Goal: Complete application form

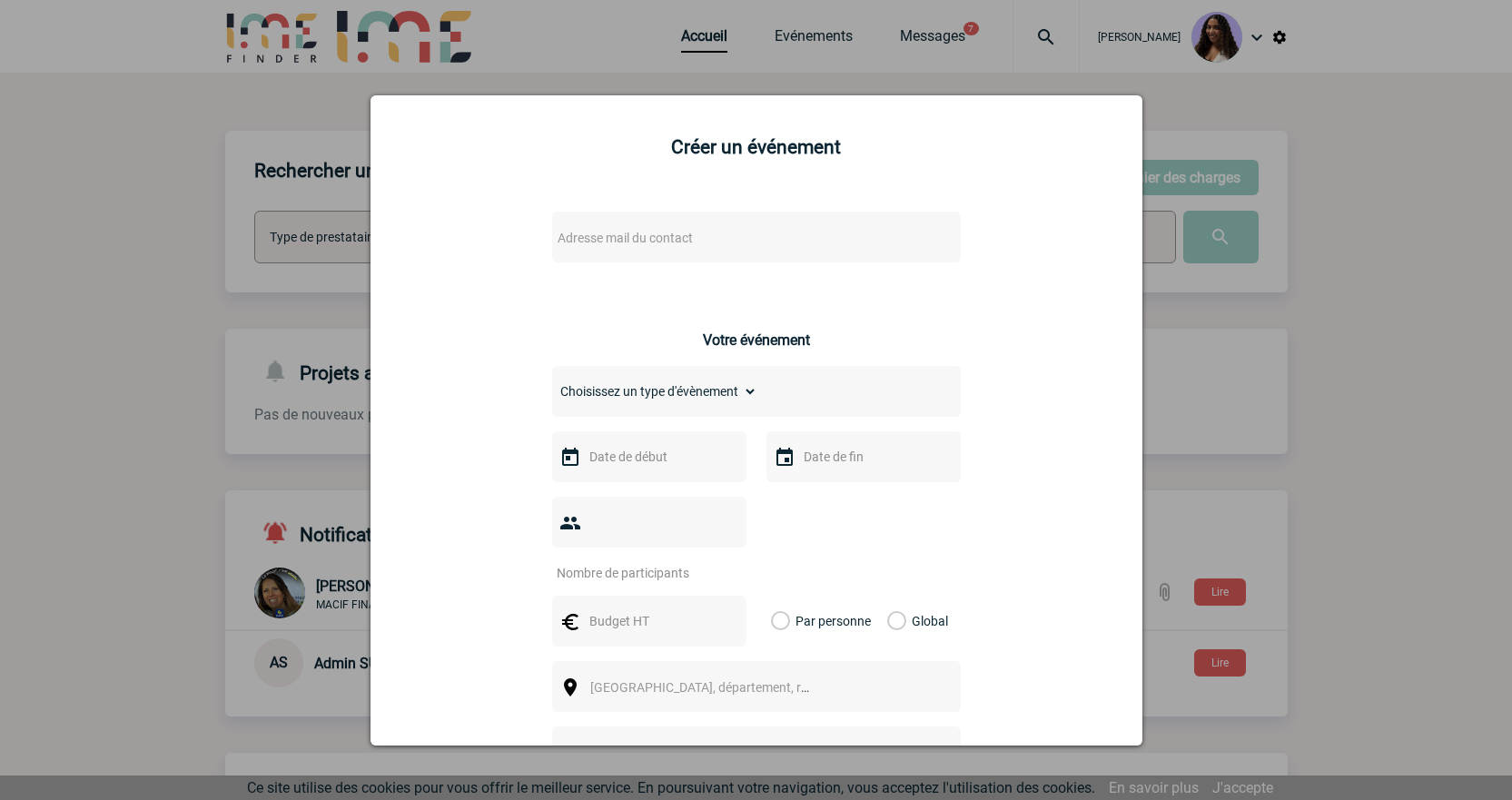
click at [614, 254] on div "Adresse mail du contact" at bounding box center [756, 236] width 408 height 51
click at [612, 245] on span "Adresse mail du contact" at bounding box center [625, 237] width 135 height 14
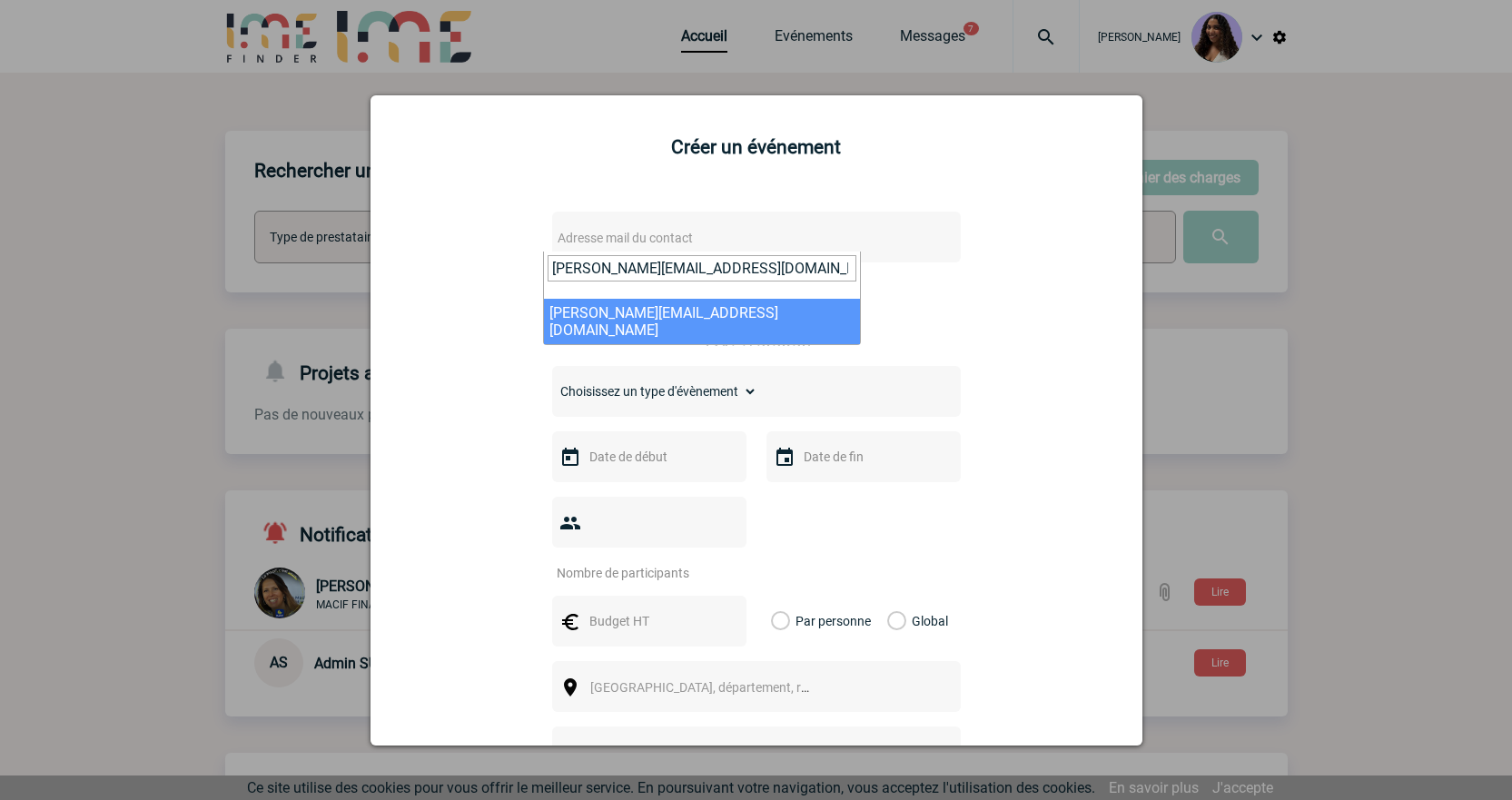
type input "kristell.desnoyer@abeille-assurances.fr"
select select "133029"
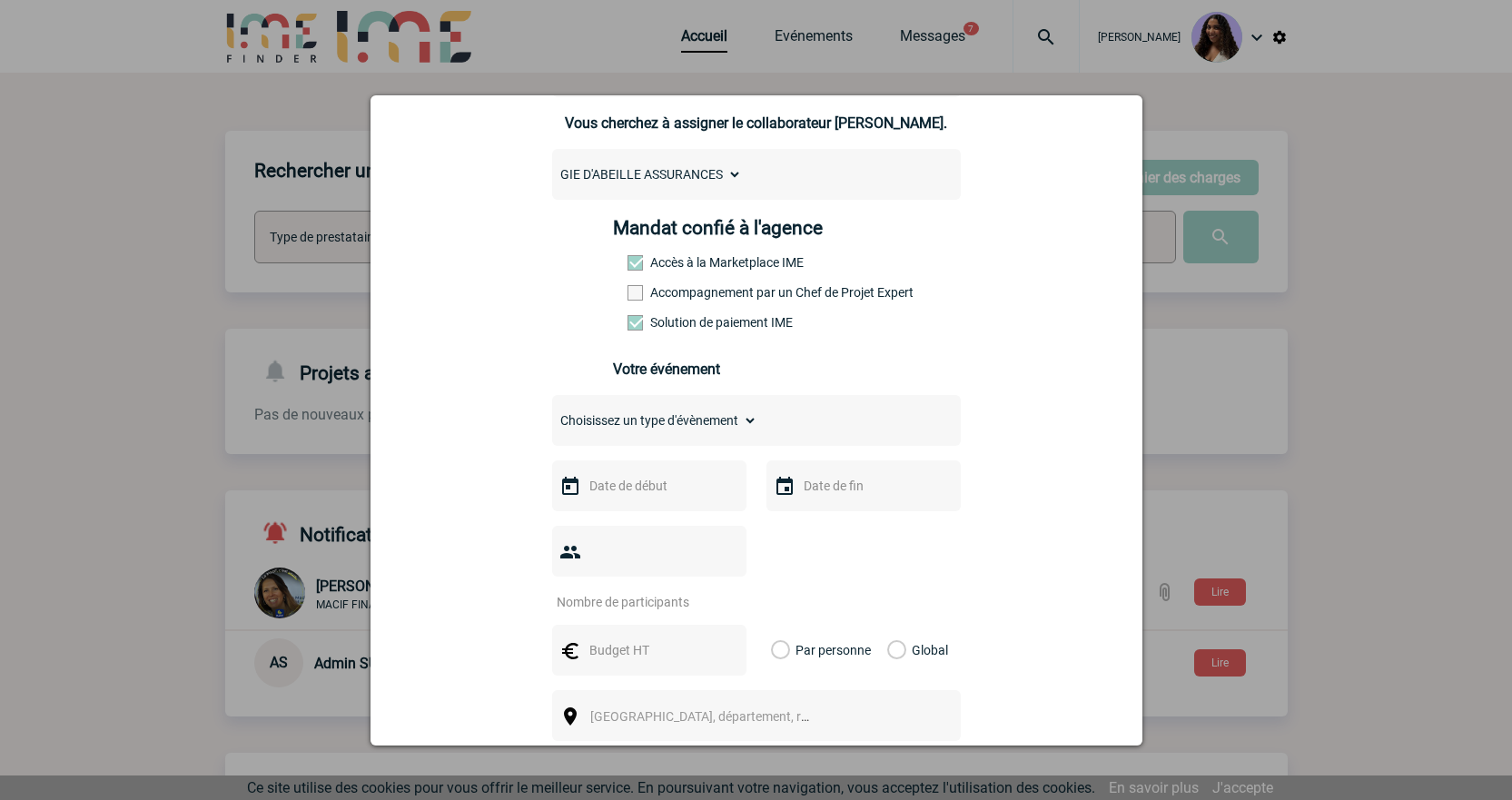
scroll to position [181, 0]
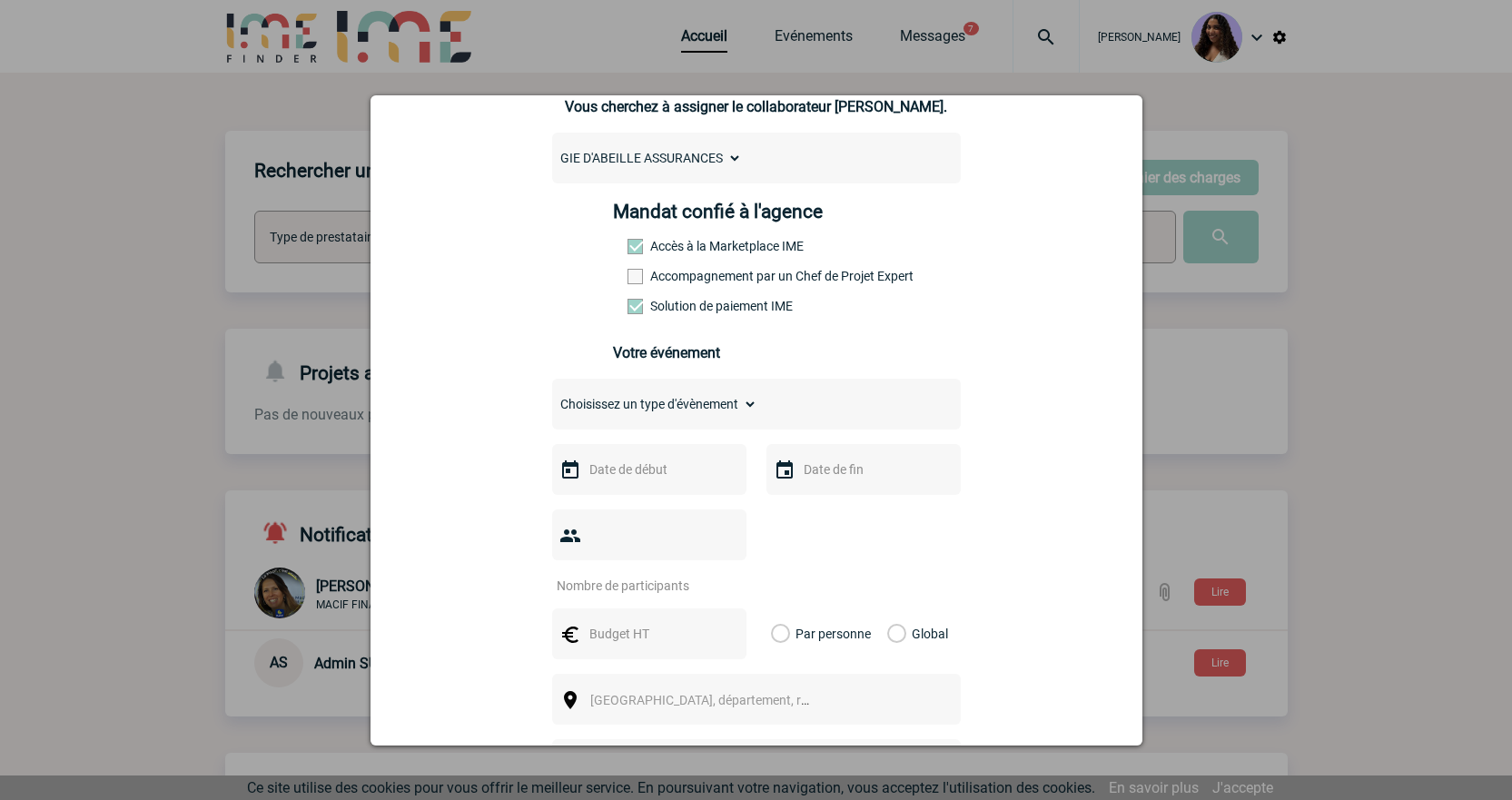
click at [612, 412] on select "Choisissez un type d'évènement Séminaire avec nuitée Séminaire sans nuitée Repa…" at bounding box center [654, 404] width 206 height 25
select select "4"
click at [552, 396] on select "Choisissez un type d'évènement Séminaire avec nuitée Séminaire sans nuitée Repa…" at bounding box center [654, 404] width 206 height 25
click at [613, 476] on input "text" at bounding box center [647, 469] width 125 height 23
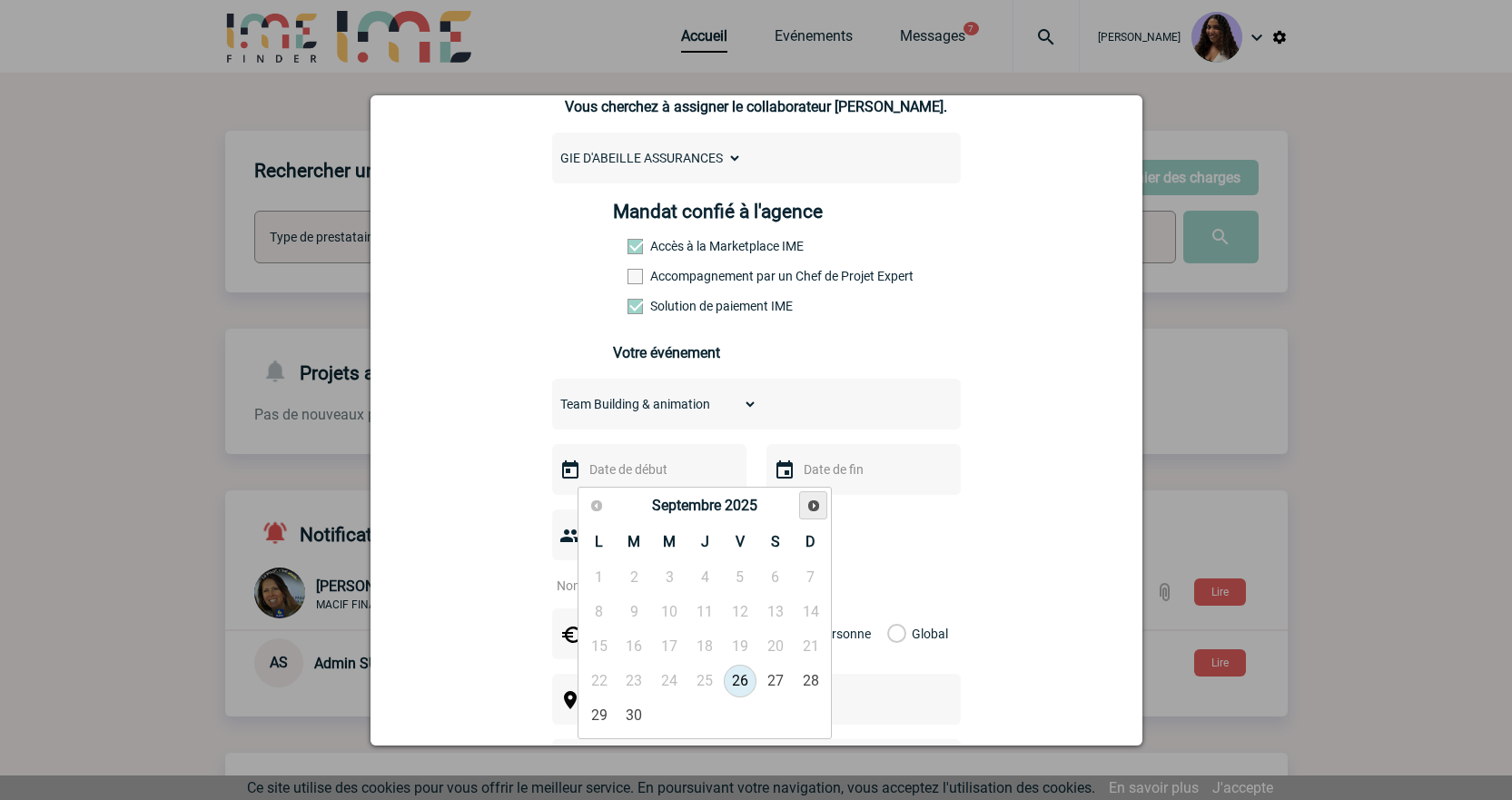
click at [812, 506] on span "Suivant" at bounding box center [813, 506] width 14 height 14
click at [712, 576] on link "4" at bounding box center [704, 577] width 34 height 33
type input "04-12-2025"
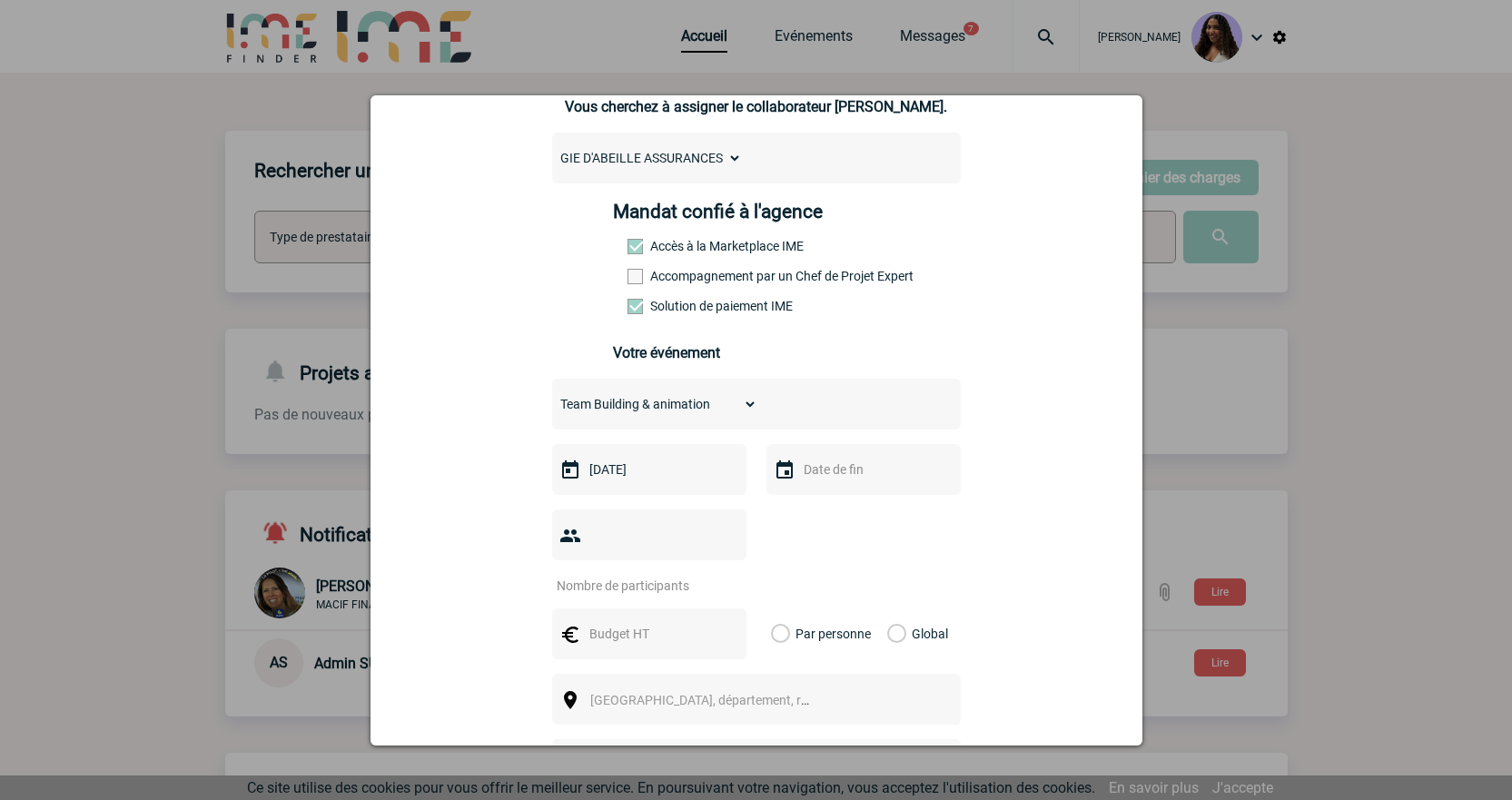
click at [833, 482] on input "text" at bounding box center [862, 469] width 125 height 23
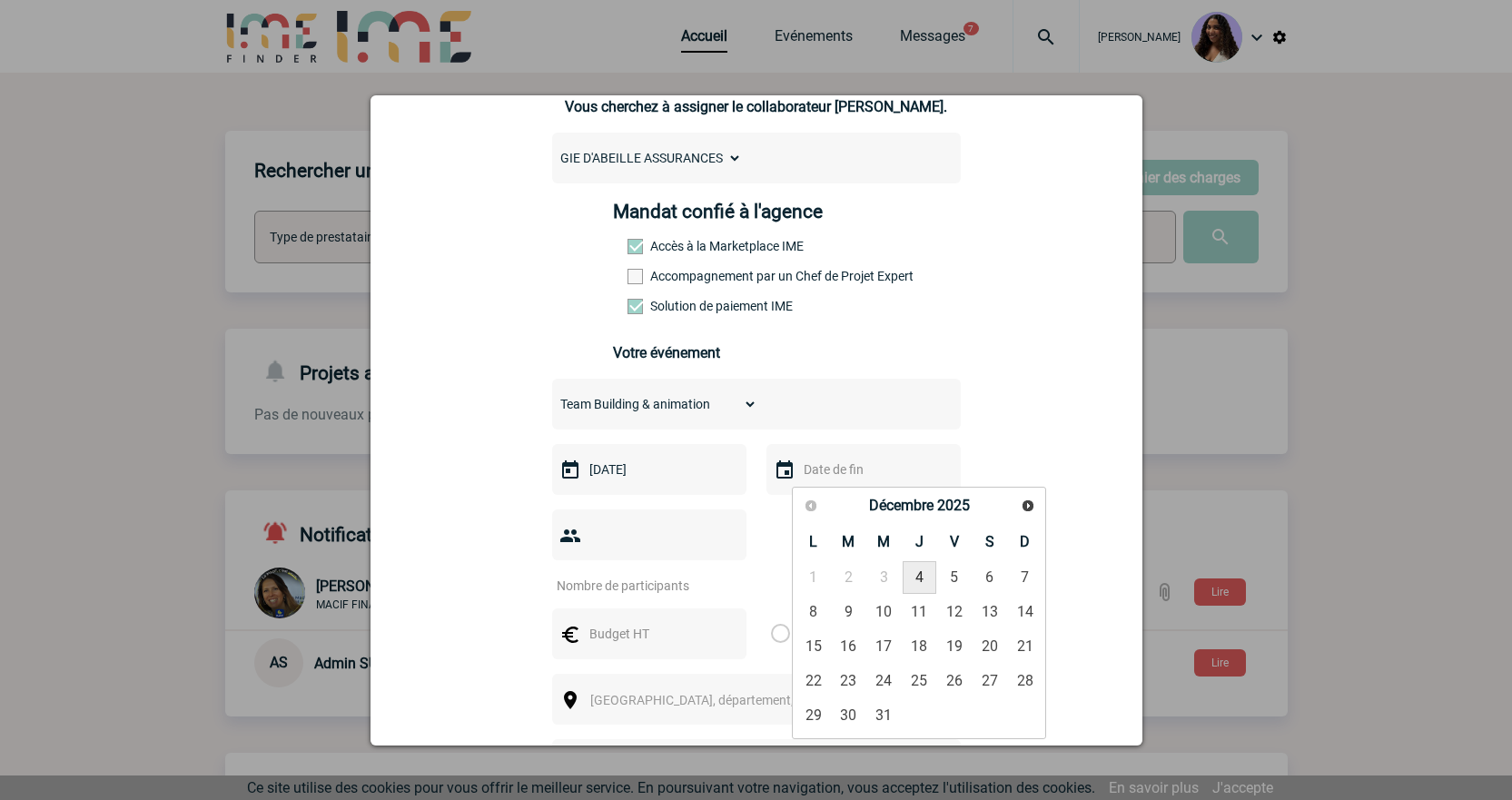
click at [918, 576] on link "4" at bounding box center [919, 577] width 34 height 33
type input "04-12-2025"
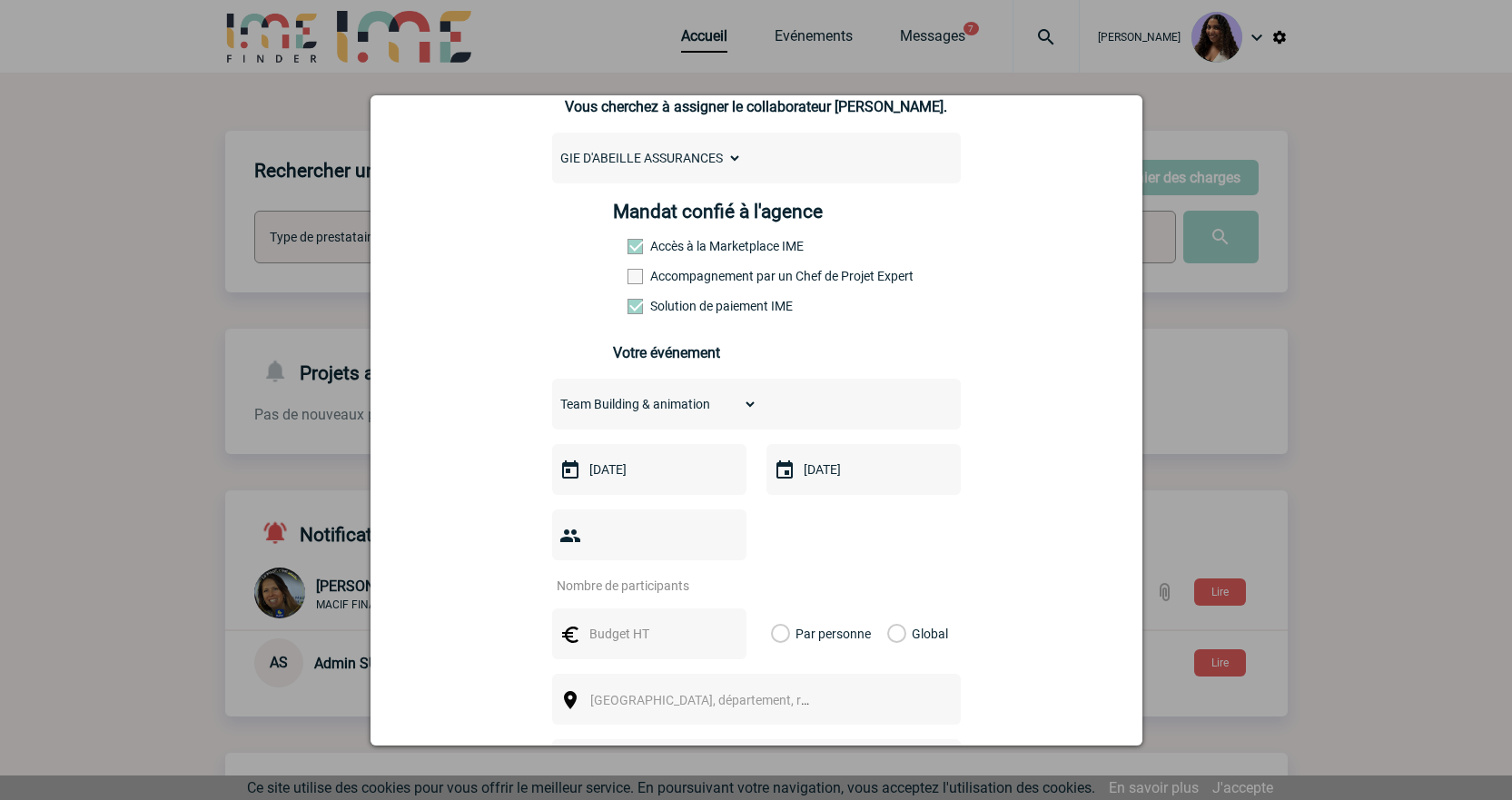
click at [651, 574] on input "number" at bounding box center [637, 586] width 171 height 23
click at [664, 622] on input "text" at bounding box center [647, 634] width 125 height 23
click at [570, 542] on img at bounding box center [570, 536] width 22 height 22
click at [601, 574] on input "number" at bounding box center [637, 586] width 171 height 23
type input "100"
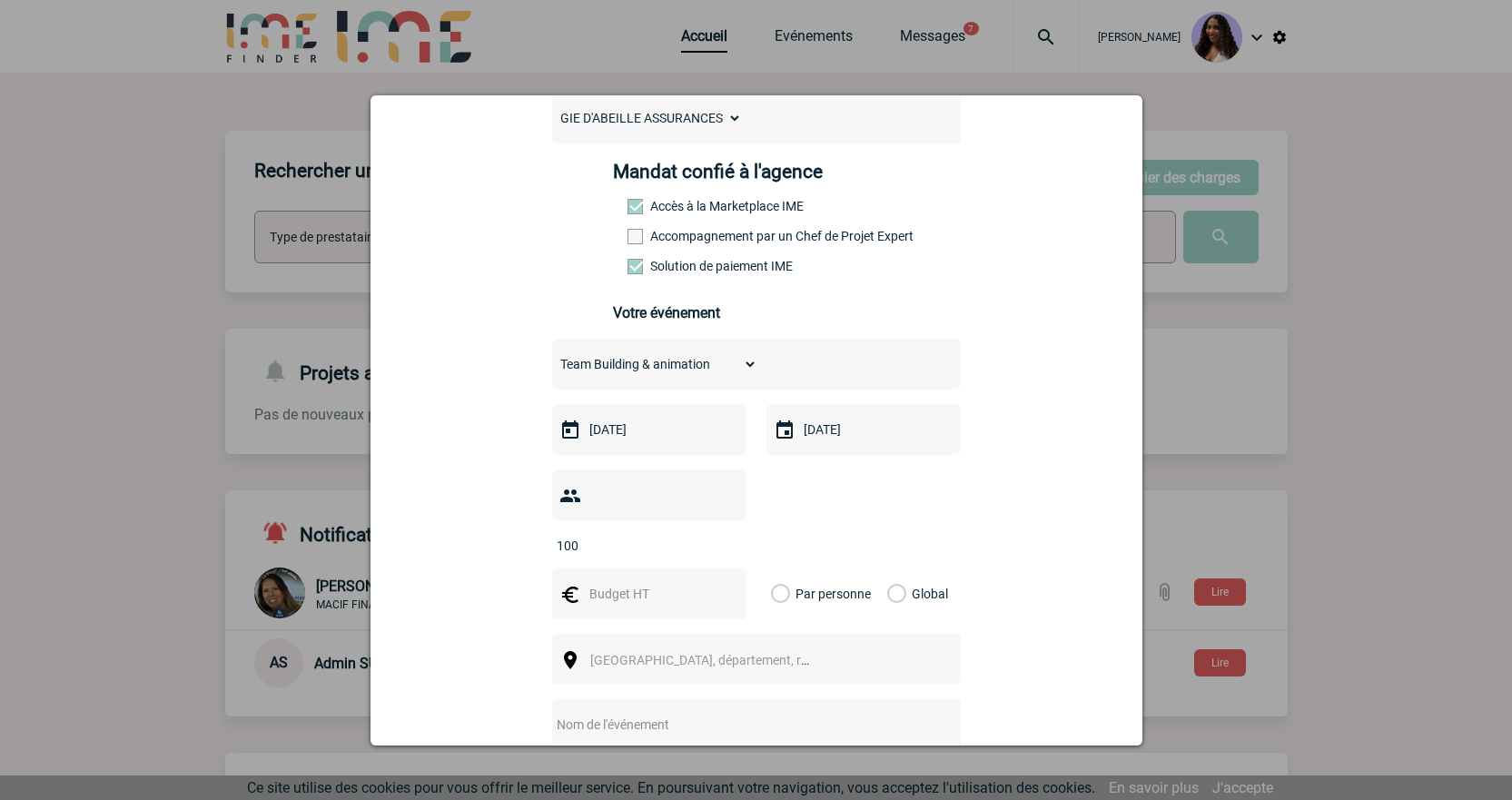
scroll to position [363, 0]
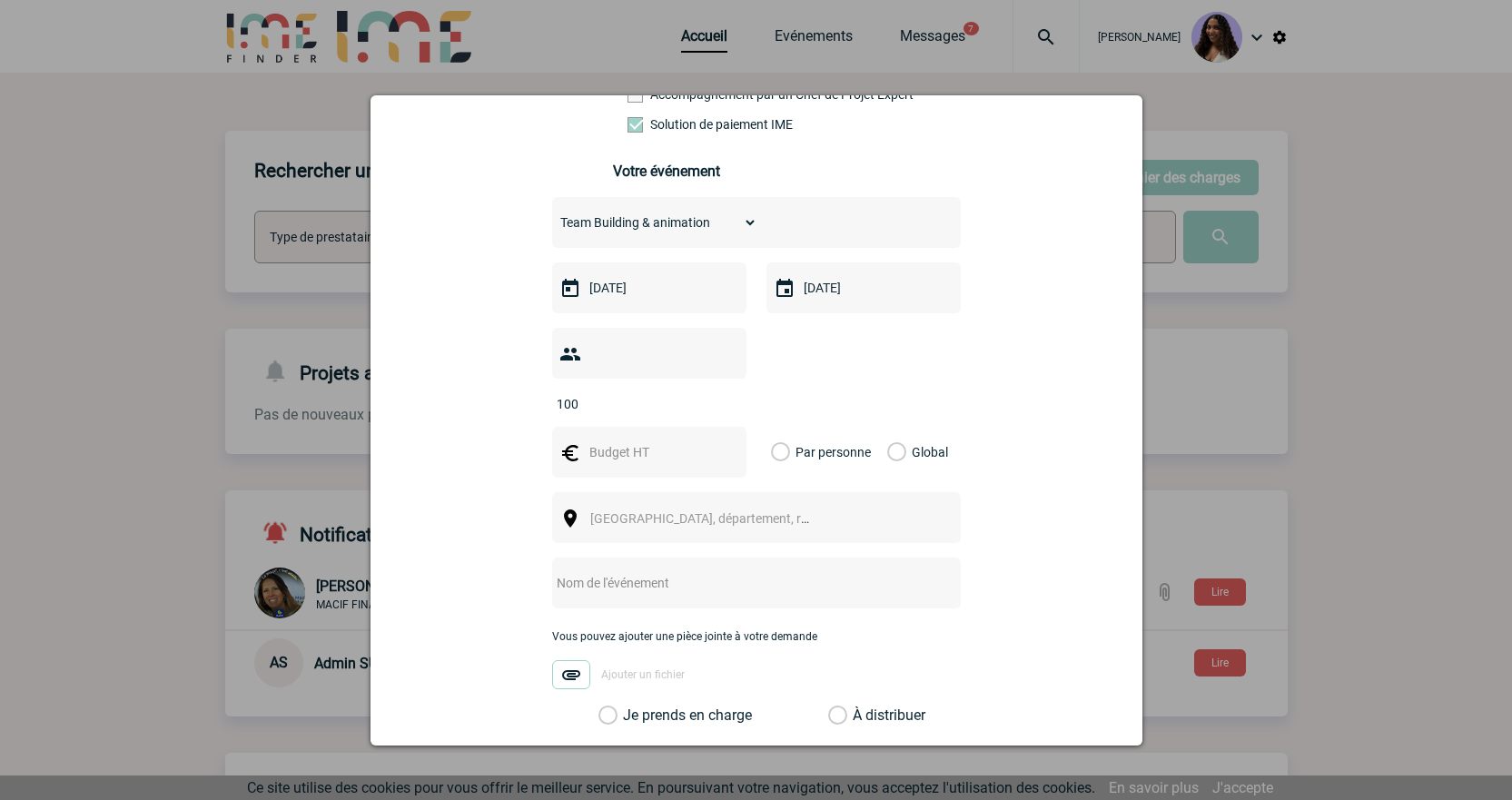
click at [681, 511] on span "Ville, département, région..." at bounding box center [717, 518] width 253 height 14
type input "• Team building"
drag, startPoint x: 753, startPoint y: 519, endPoint x: 533, endPoint y: 519, distance: 220.0
click at [533, 519] on body "Jessica NETO BOGALHO Accueil Evénements 7" at bounding box center [756, 588] width 1512 height 1176
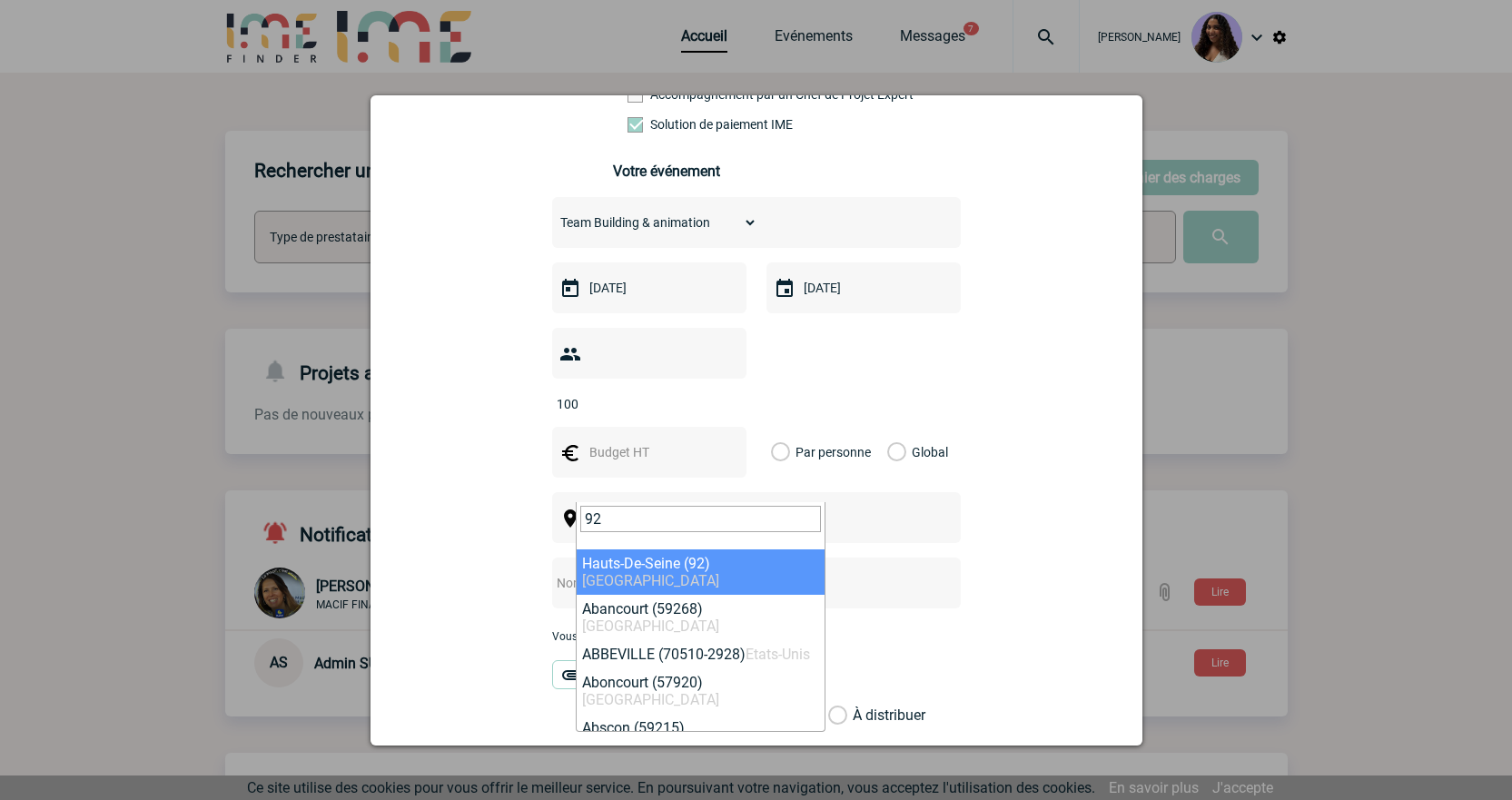
type input "9"
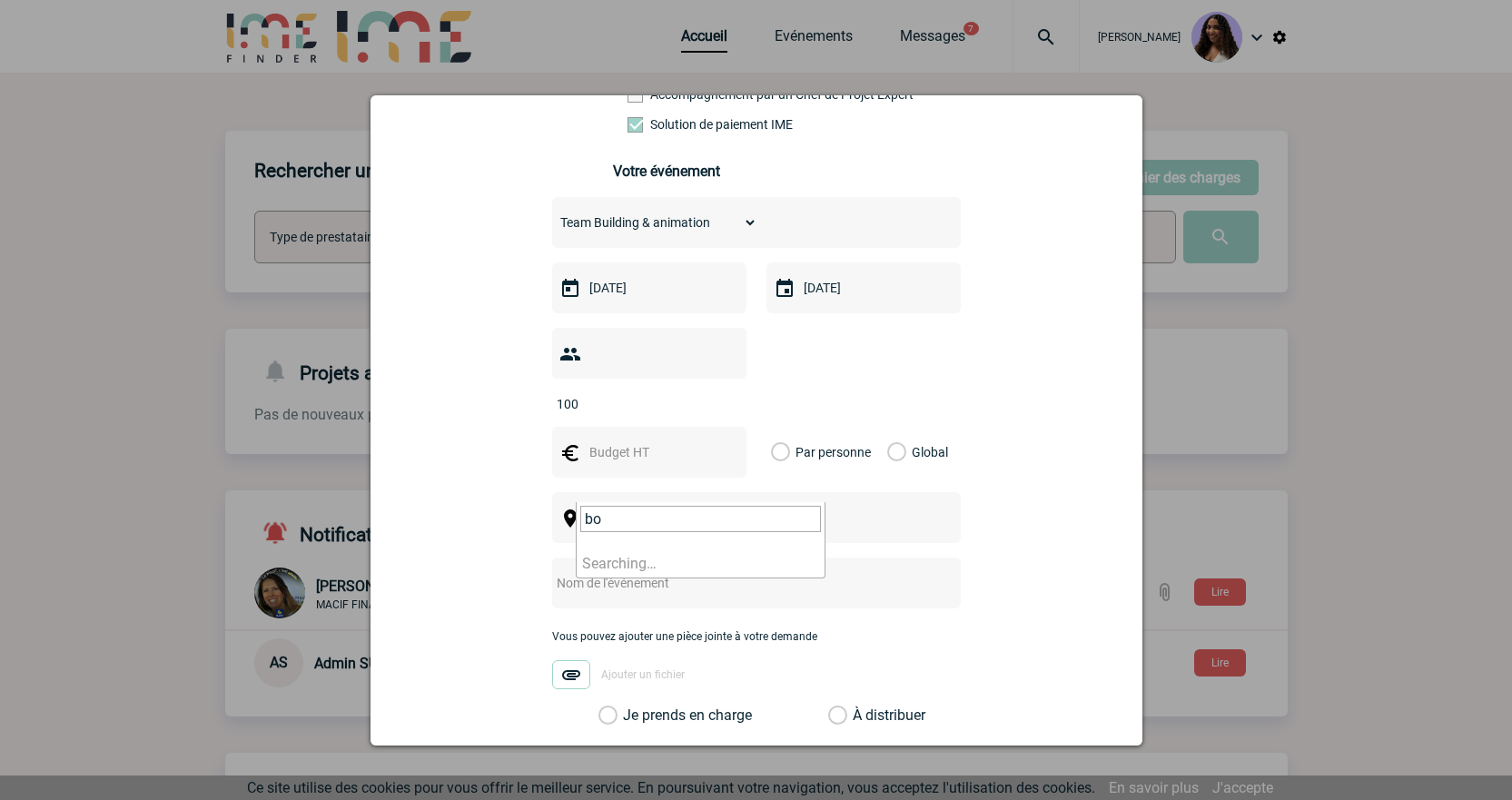
type input "b"
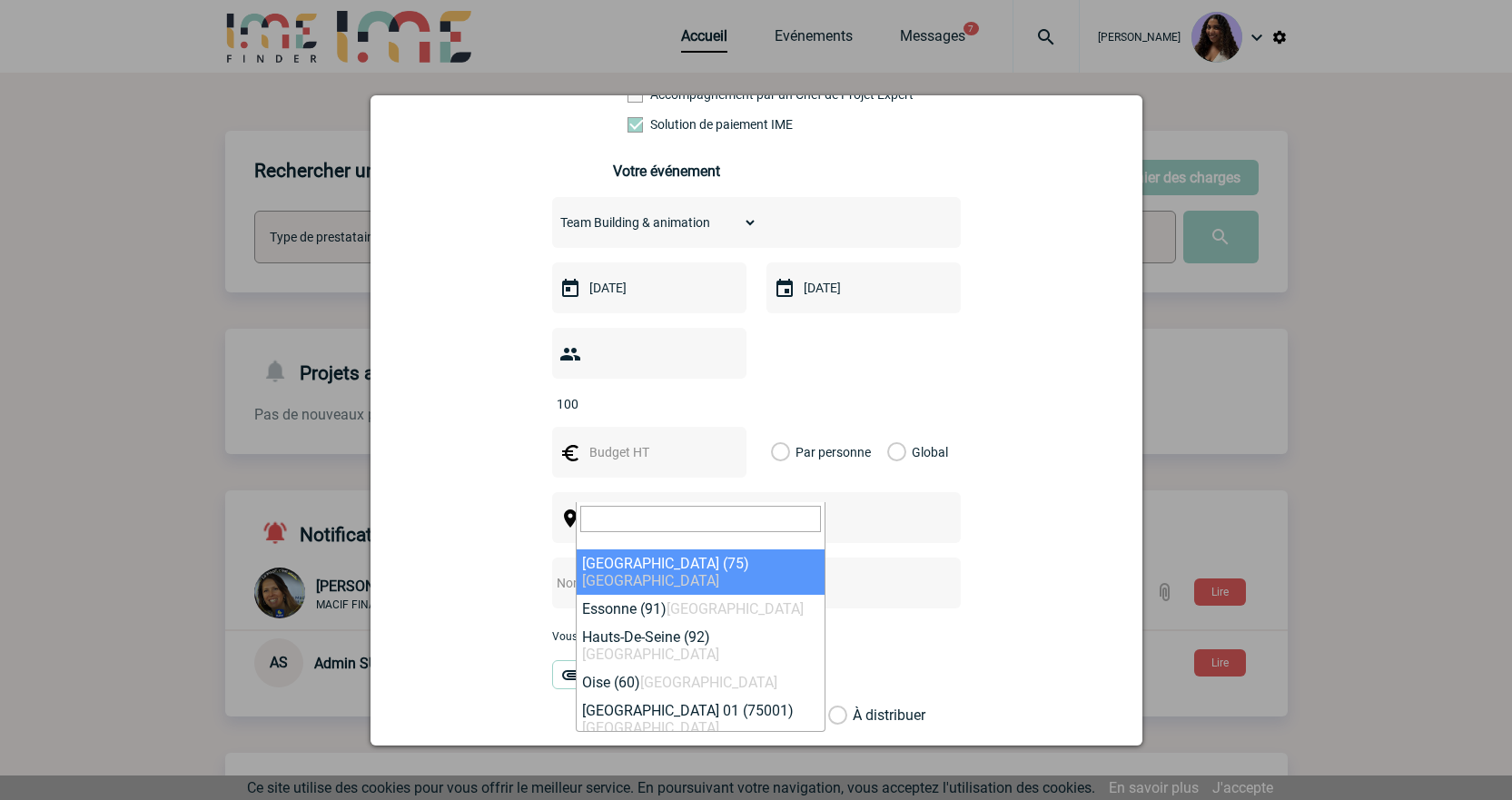
type input "D"
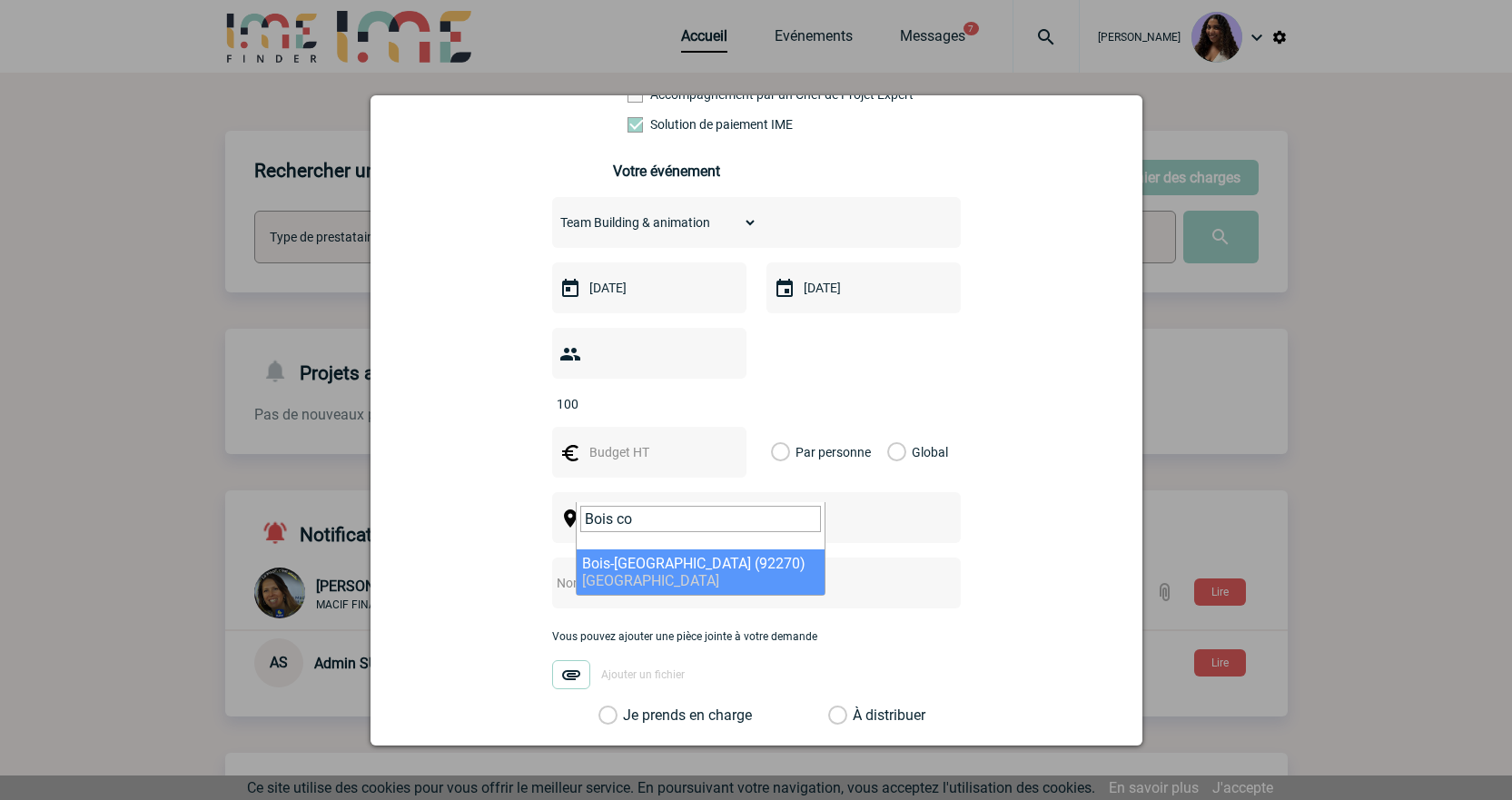
type input "Bois co"
select select "29"
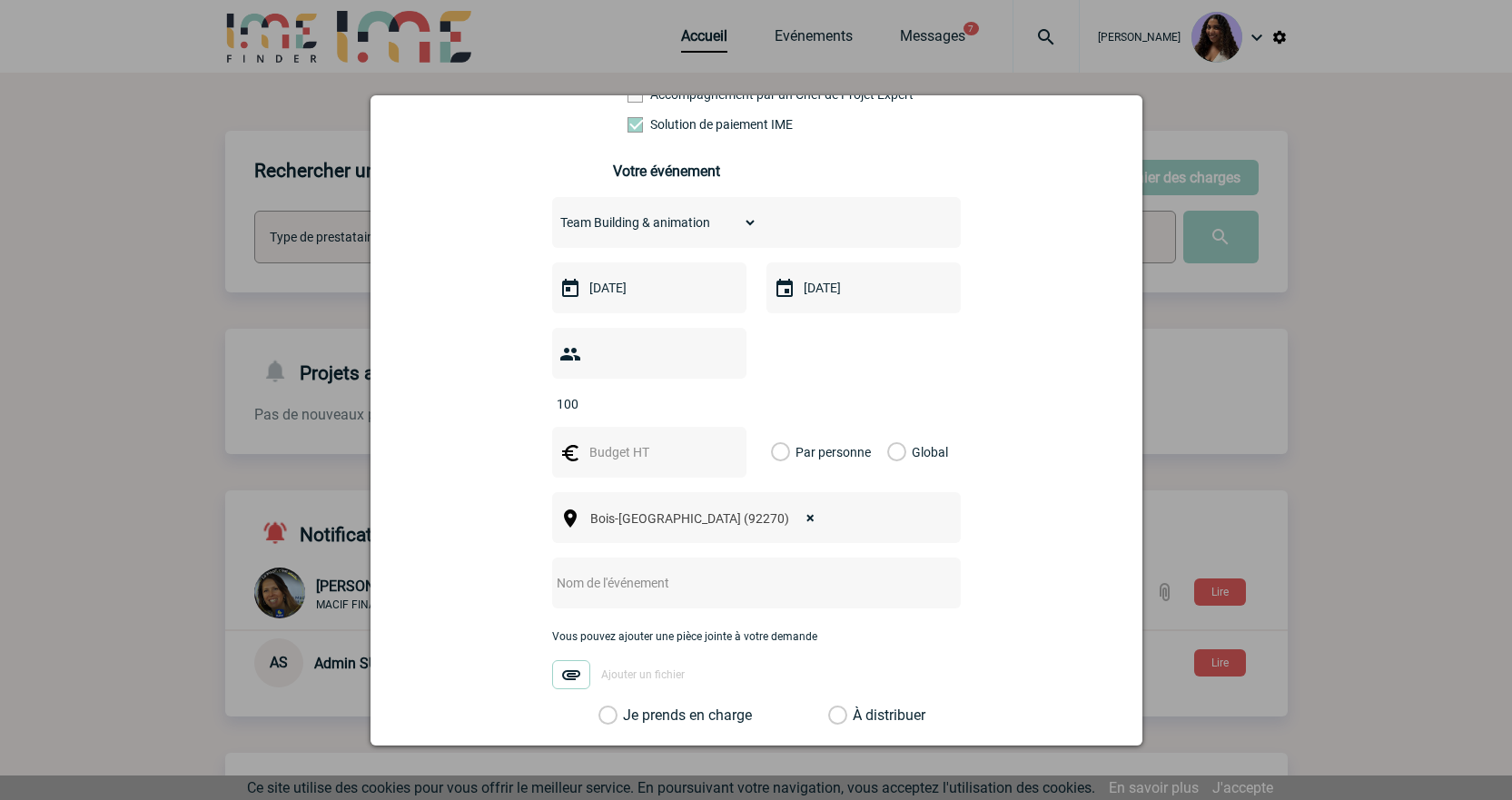
click at [892, 427] on label "Global" at bounding box center [893, 452] width 12 height 51
click at [0, 0] on input "Global" at bounding box center [0, 0] width 0 height 0
click at [634, 440] on input "text" at bounding box center [647, 452] width 125 height 23
type input "7000"
click at [654, 571] on input "text" at bounding box center [732, 583] width 361 height 23
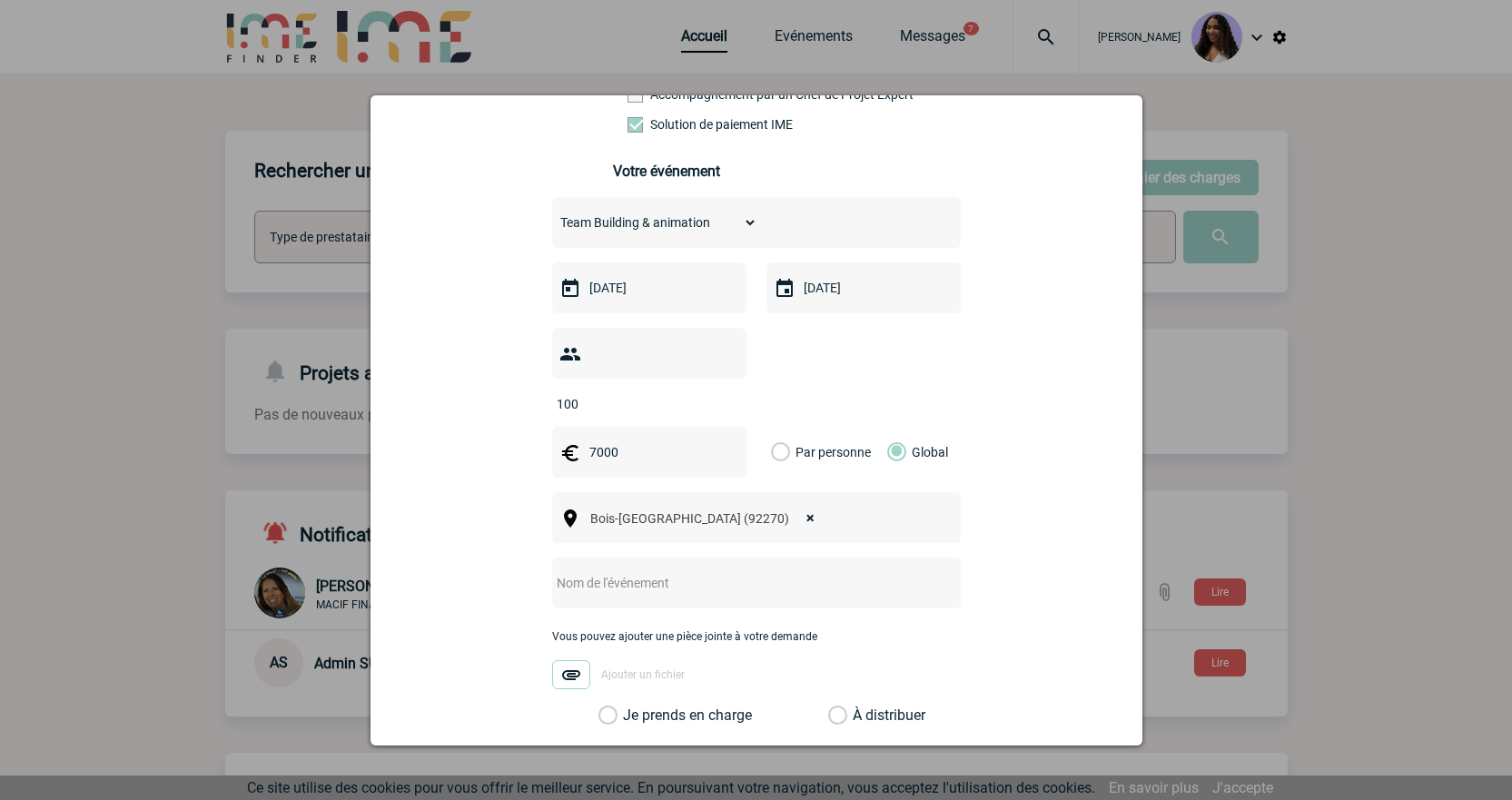
paste input "• Team building"
drag, startPoint x: 576, startPoint y: 555, endPoint x: 476, endPoint y: 541, distance: 101.0
click at [476, 541] on div "kristell.desnoyer@abeille-assurances.fr kristell.desnoyer@abeille-assurances.fr…" at bounding box center [756, 397] width 727 height 1131
click at [734, 571] on input "Team building" at bounding box center [732, 583] width 361 height 23
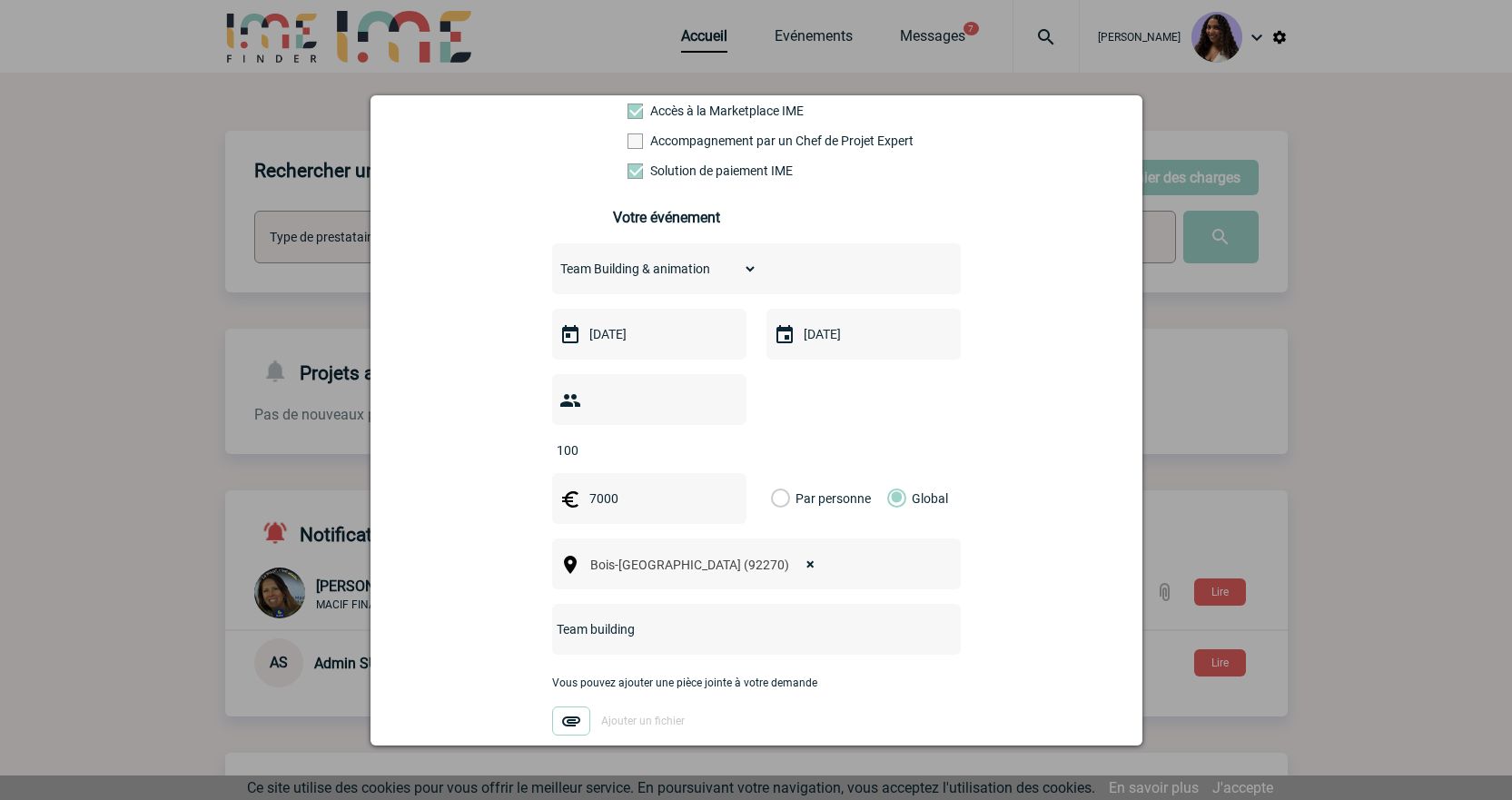
scroll to position [424, 0]
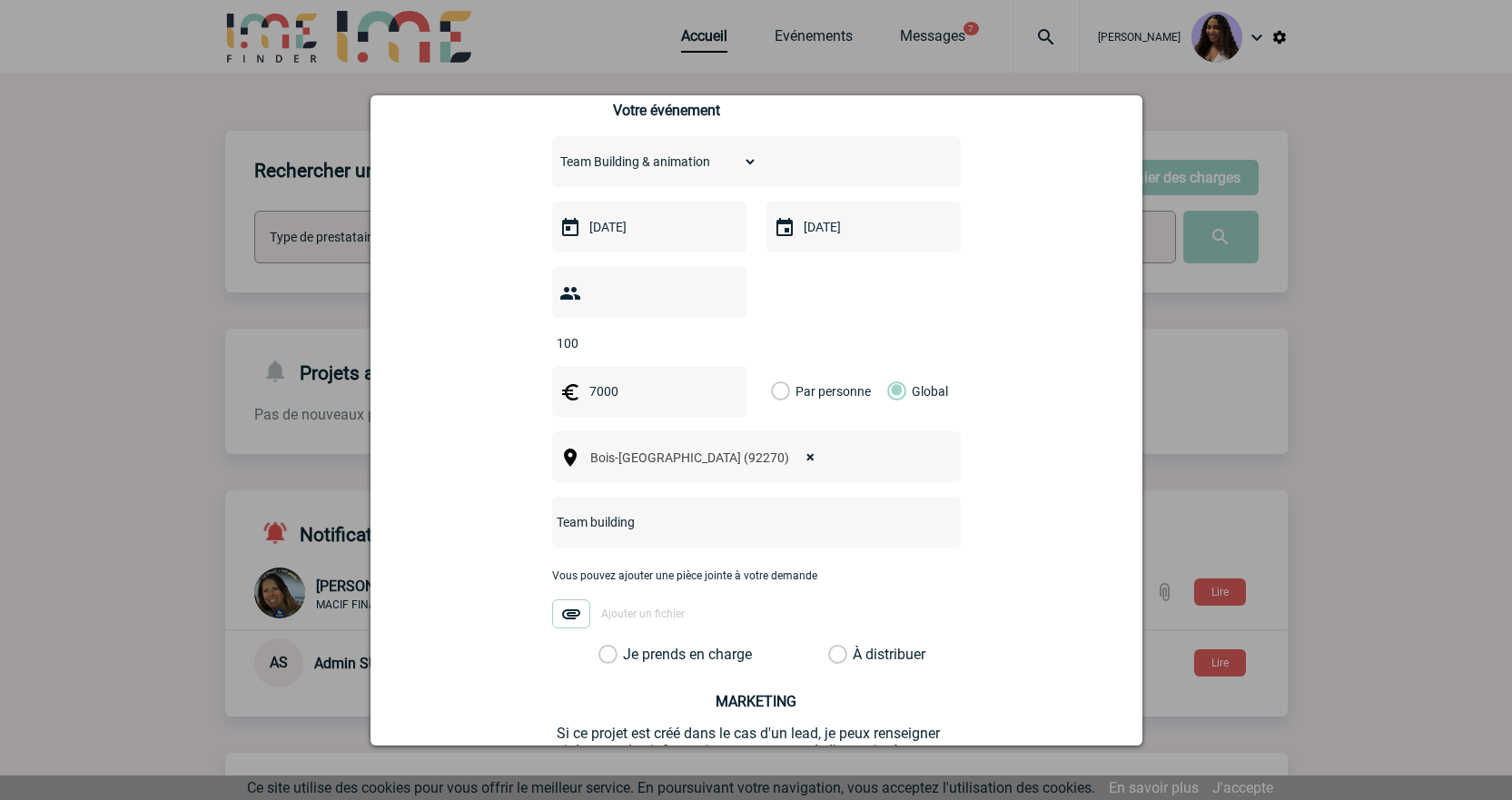
click at [629, 646] on label "Je prends en charge" at bounding box center [614, 654] width 31 height 18
click at [0, 0] on input "Je prends en charge" at bounding box center [0, 0] width 0 height 0
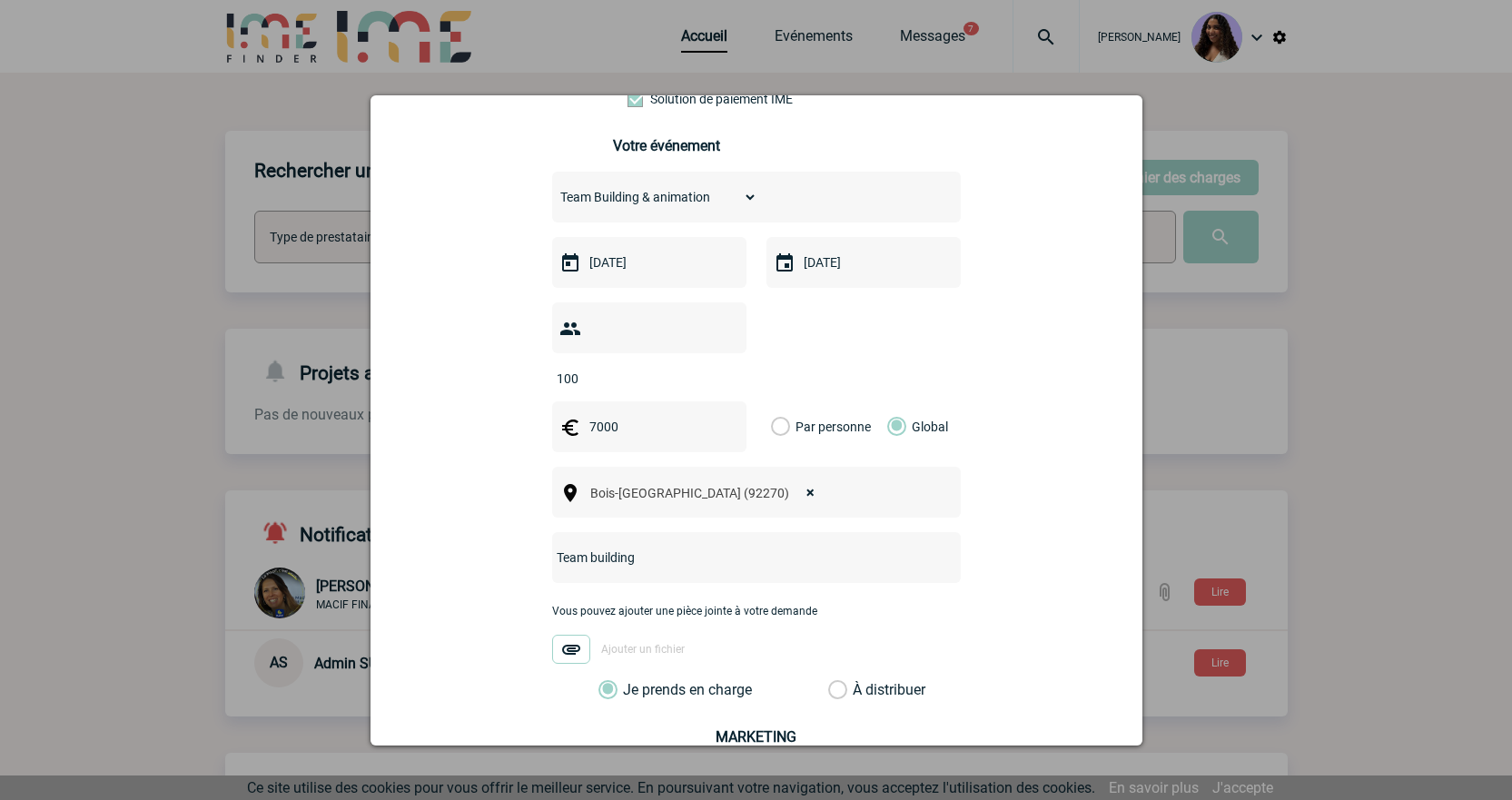
scroll to position [393, 0]
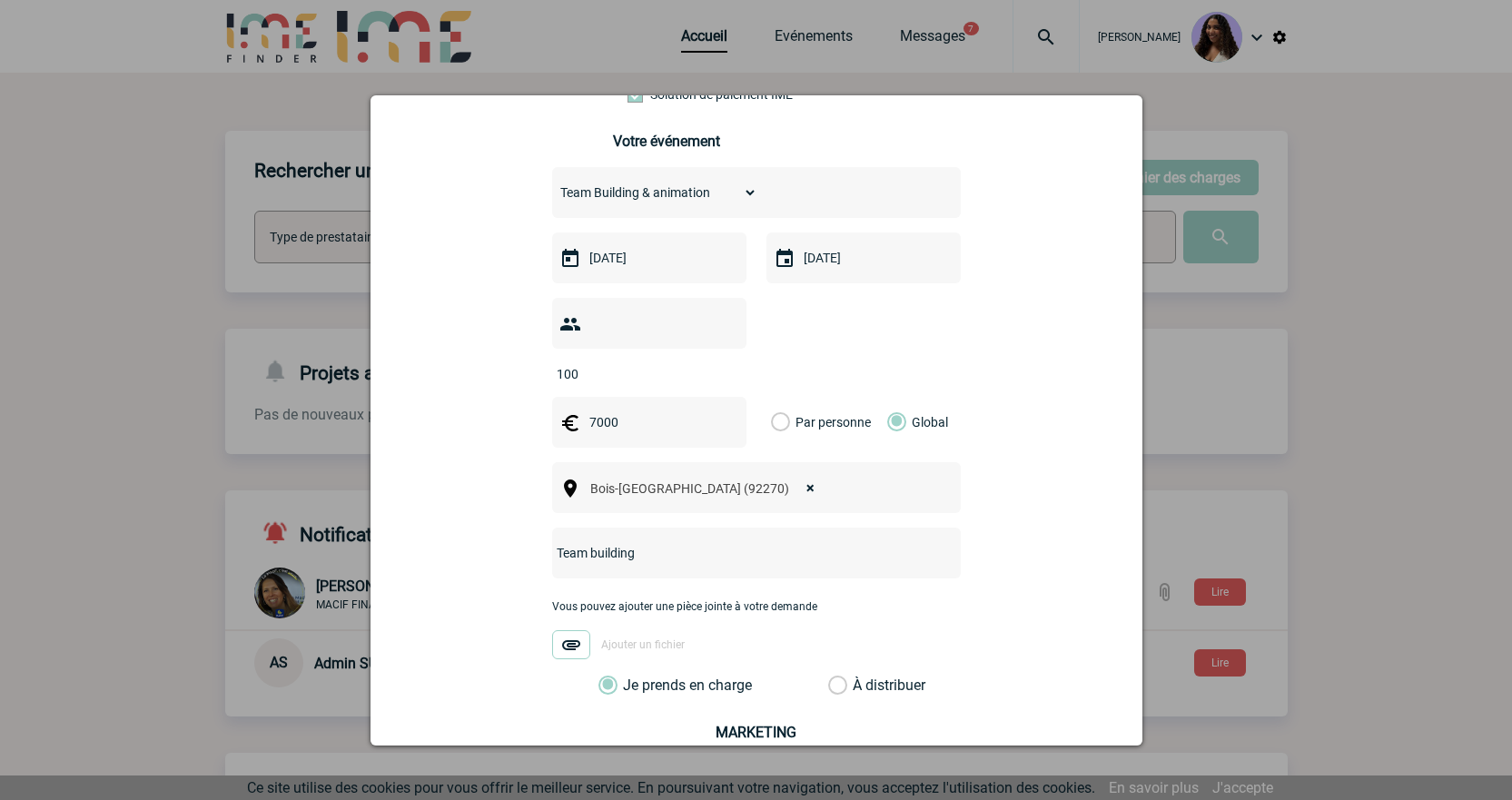
click at [552, 541] on input "Team building" at bounding box center [732, 553] width 361 height 23
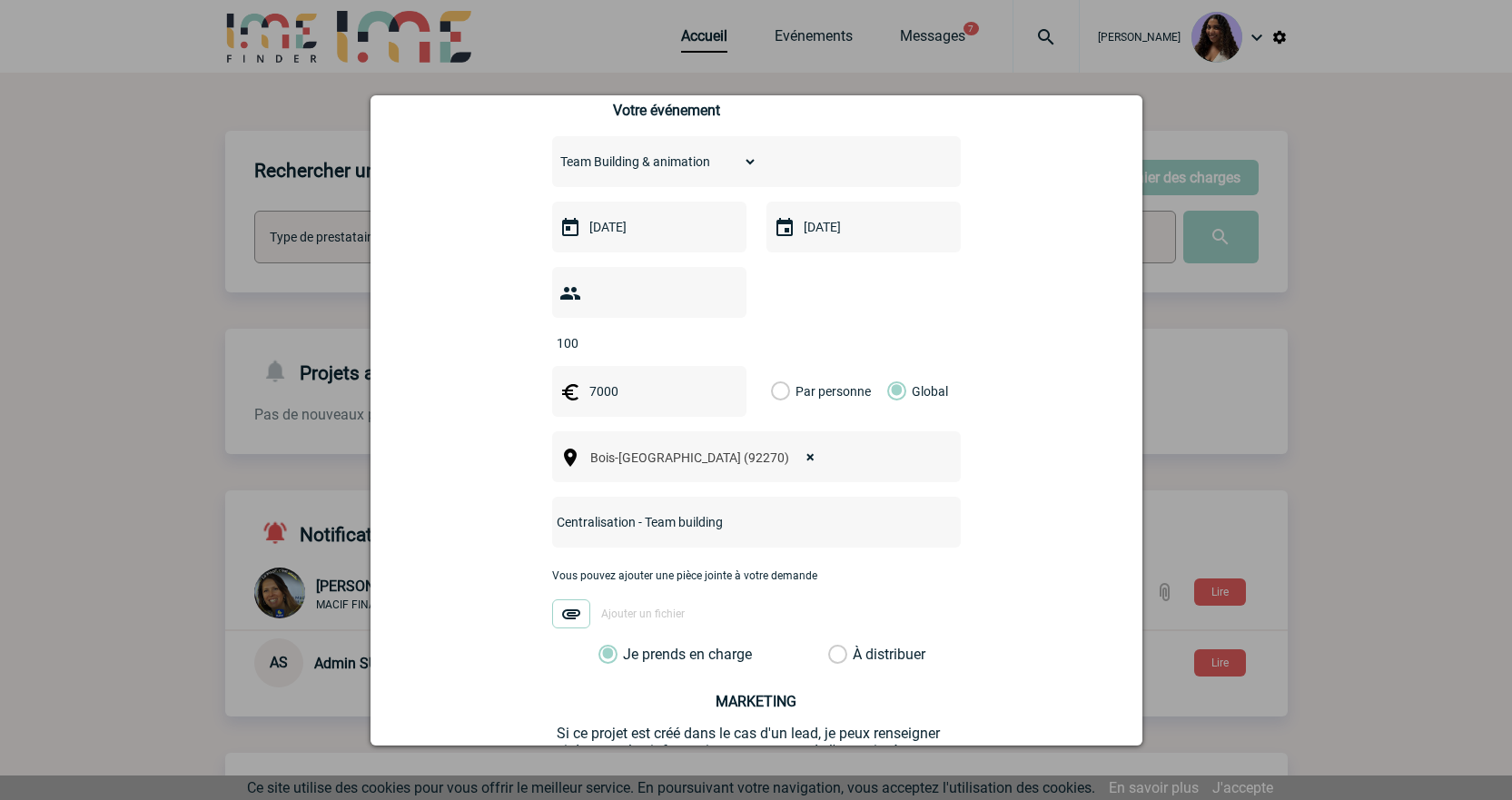
scroll to position [575, 0]
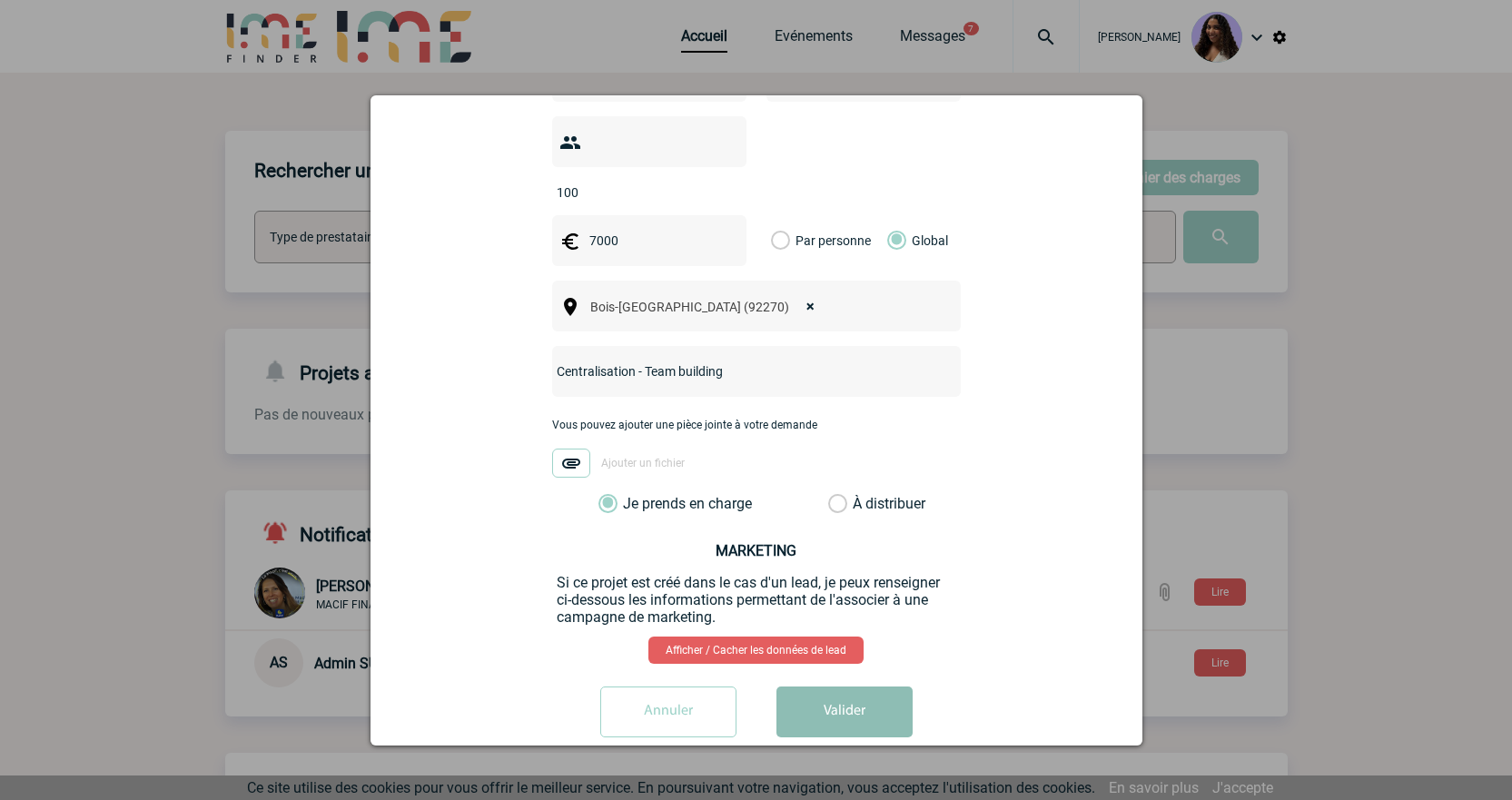
type input "Centralisation - Team building"
click at [813, 686] on button "Valider" at bounding box center [843, 711] width 136 height 51
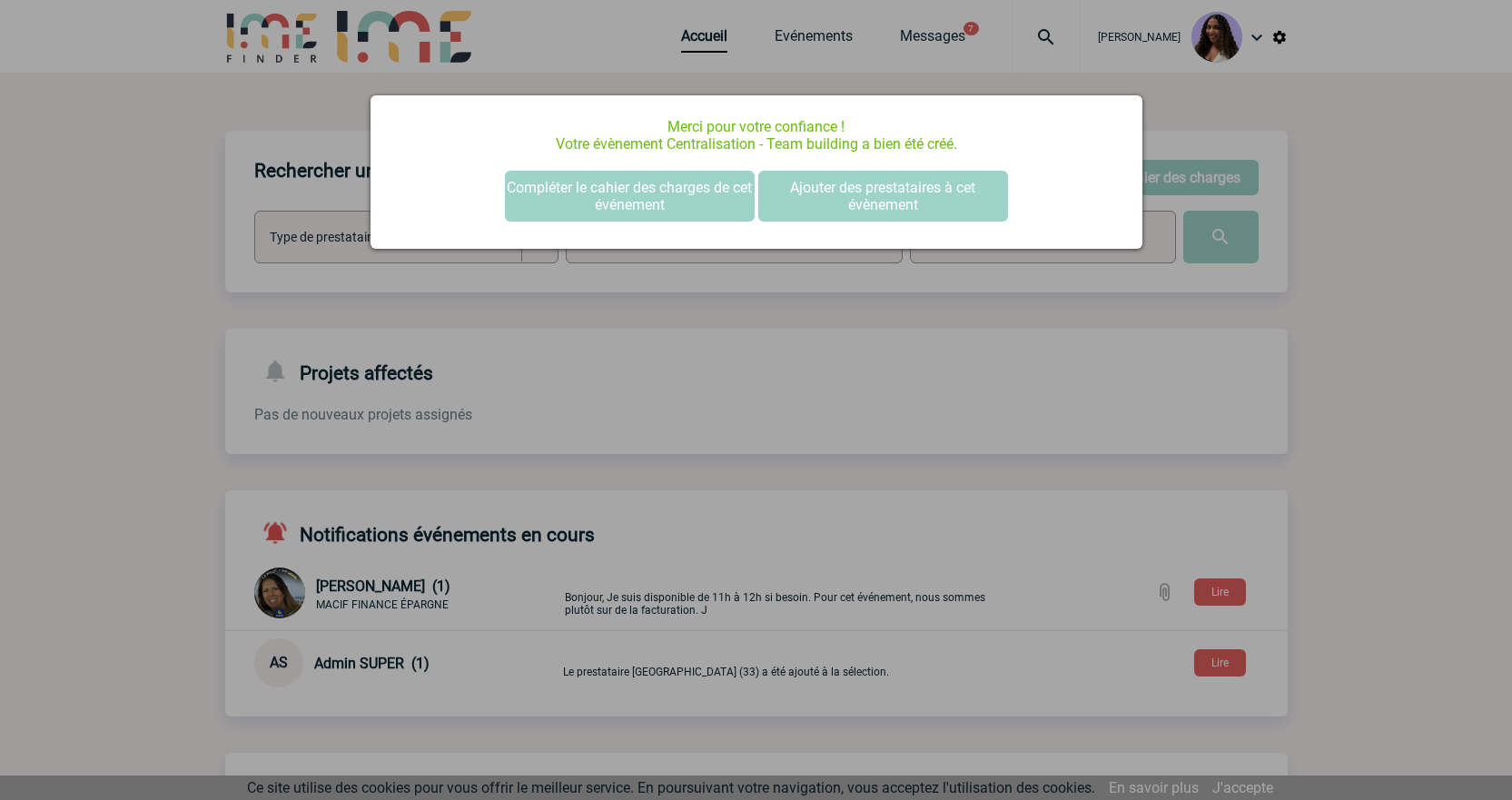
scroll to position [0, 0]
click at [646, 189] on button "Compléter le cahier des charges de cet événement" at bounding box center [629, 196] width 250 height 51
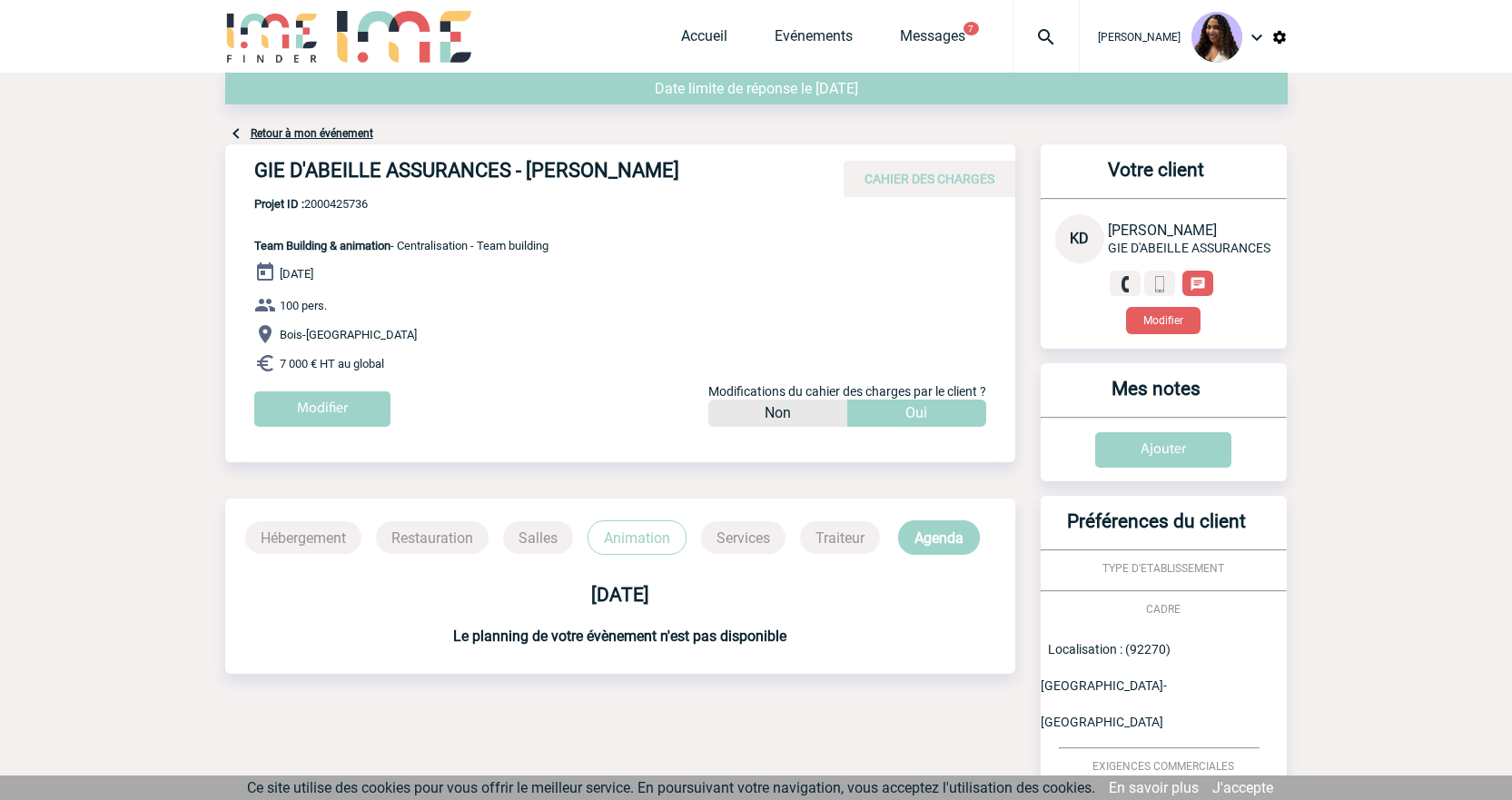
click at [606, 189] on h4 "GIE D'ABEILLE ASSURANCES - [PERSON_NAME]" at bounding box center [526, 175] width 545 height 31
drag, startPoint x: 695, startPoint y: 170, endPoint x: 246, endPoint y: 179, distance: 449.1
click at [246, 179] on div "GIE D'ABEILLE ASSURANCES - [PERSON_NAME] CAHIER DES CHARGES" at bounding box center [619, 171] width 790 height 53
copy h4 "GIE D'ABEILLE ASSURANCES - [PERSON_NAME]"
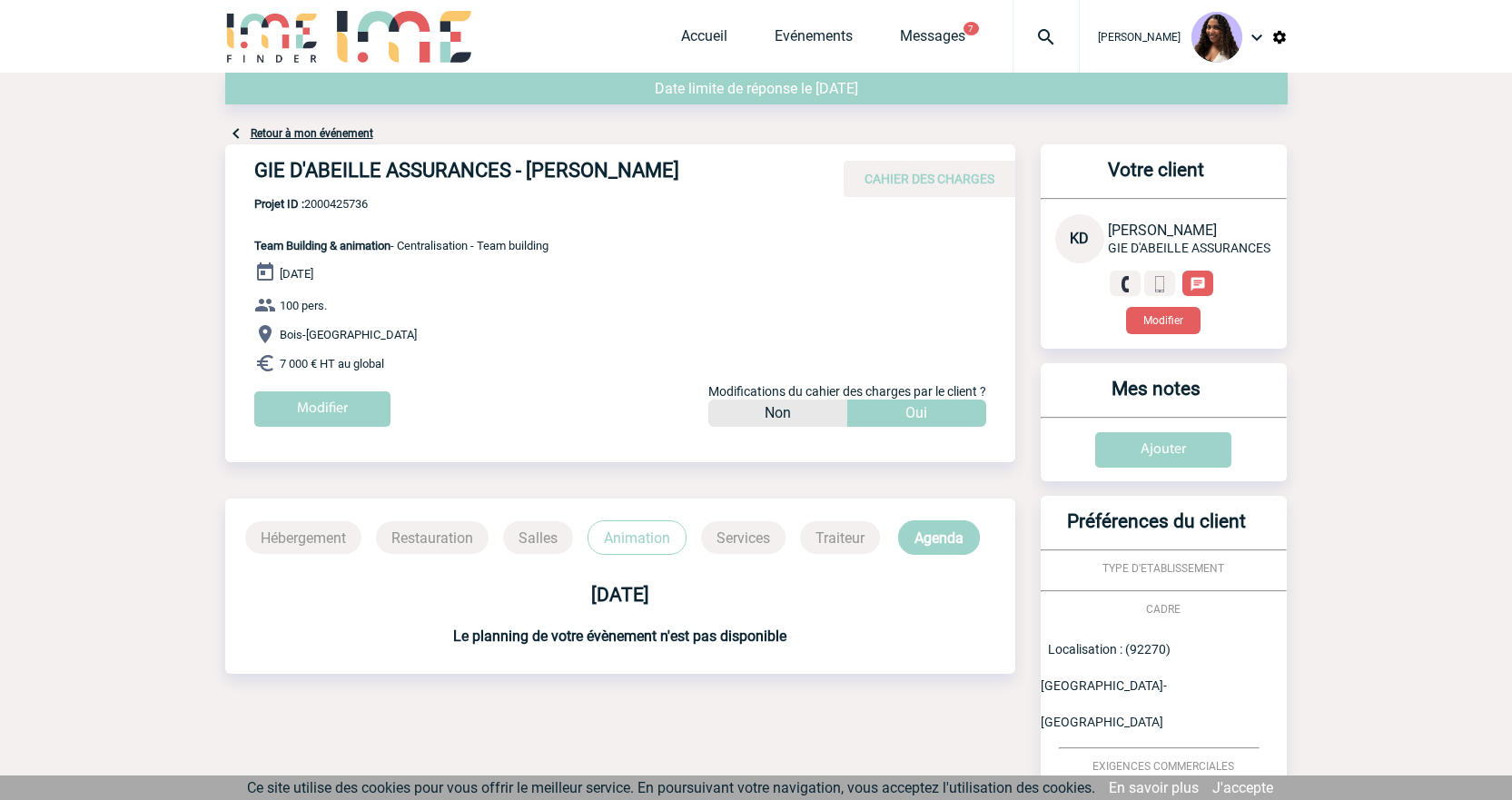
click at [378, 174] on h4 "GIE D'ABEILLE ASSURANCES - [PERSON_NAME]" at bounding box center [526, 175] width 545 height 31
drag, startPoint x: 691, startPoint y: 173, endPoint x: 239, endPoint y: 180, distance: 452.1
click at [239, 180] on div "GIE D'ABEILLE ASSURANCES - [PERSON_NAME] CAHIER DES CHARGES" at bounding box center [619, 171] width 790 height 53
copy h4 "GIE D'ABEILLE ASSURANCES - [PERSON_NAME]"
drag, startPoint x: 378, startPoint y: 206, endPoint x: 309, endPoint y: 207, distance: 69.0
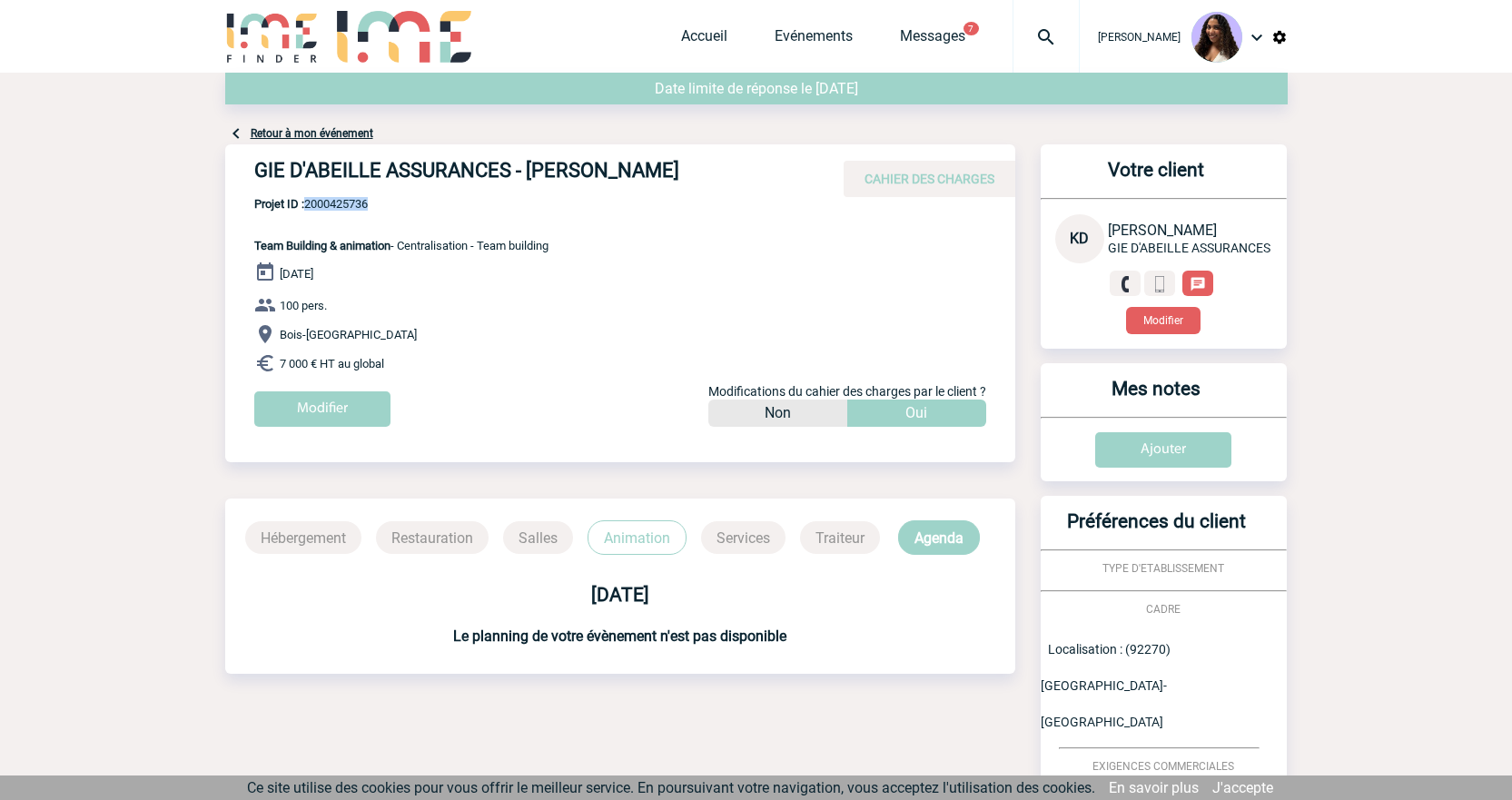
click at [309, 207] on span "Projet ID : 2000425736" at bounding box center [400, 204] width 294 height 14
copy span "2000425736"
